Goal: Navigation & Orientation: Find specific page/section

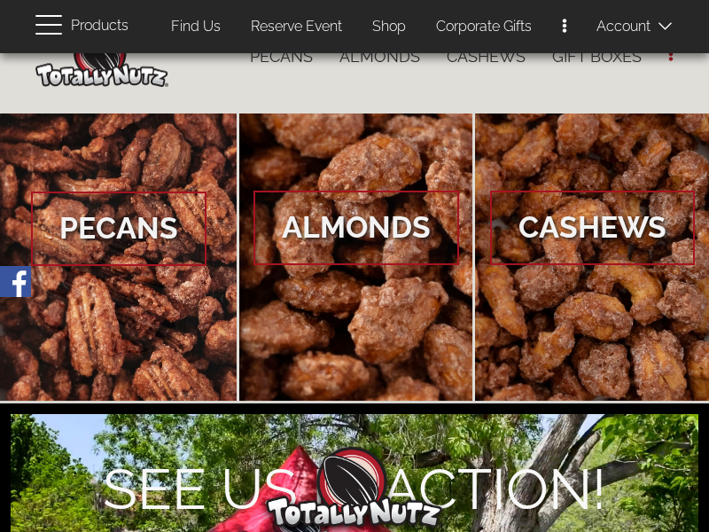
scroll to position [113, 0]
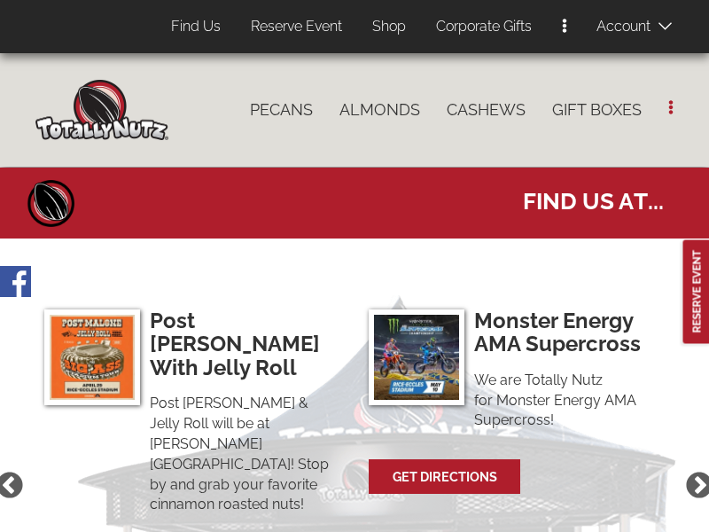
select select
